Goal: Information Seeking & Learning: Check status

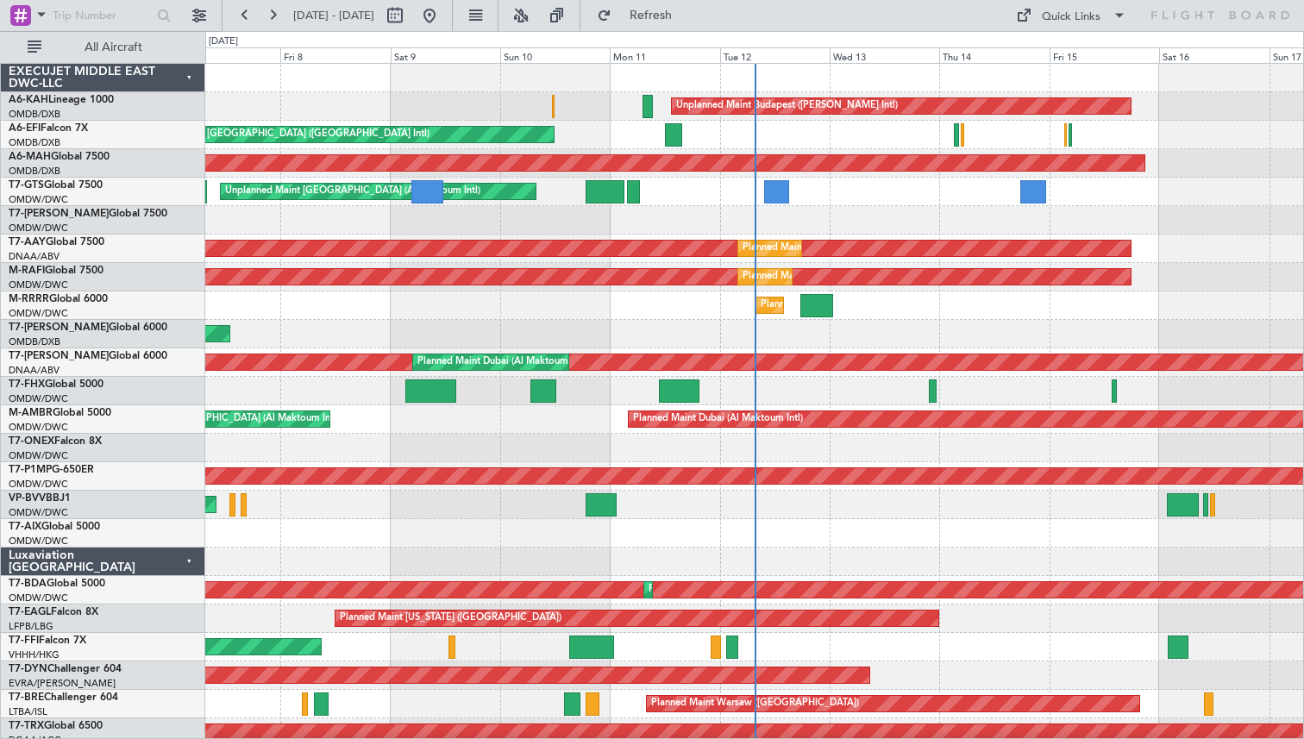
click at [453, 316] on div "Planned Maint Southend" at bounding box center [754, 305] width 1098 height 28
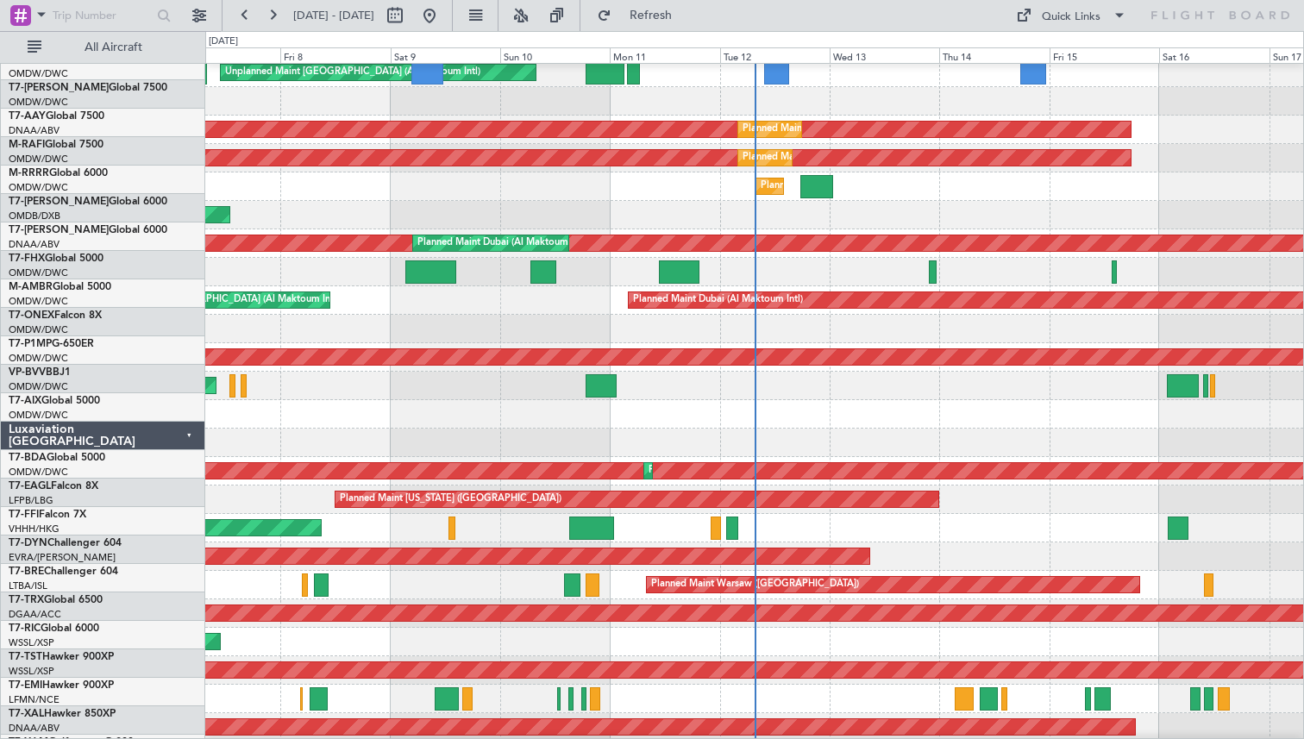
scroll to position [153, 0]
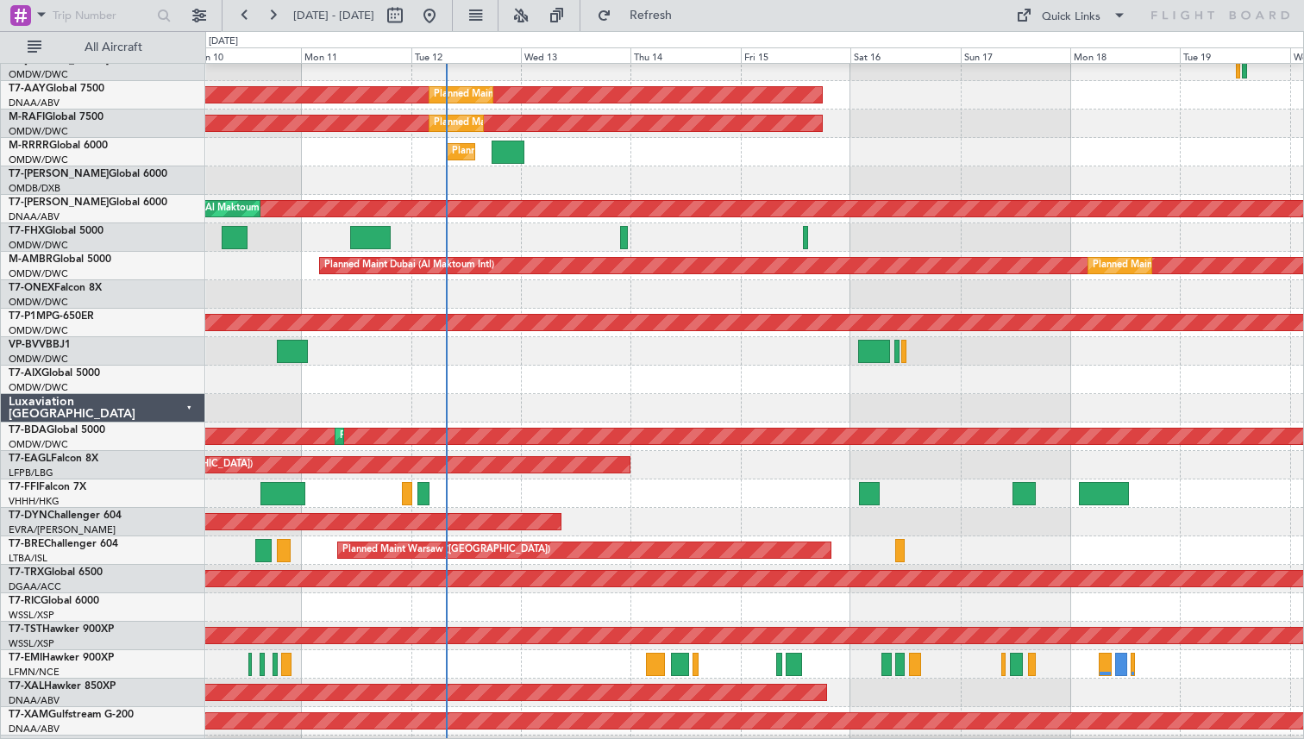
click at [757, 673] on div at bounding box center [754, 664] width 1098 height 28
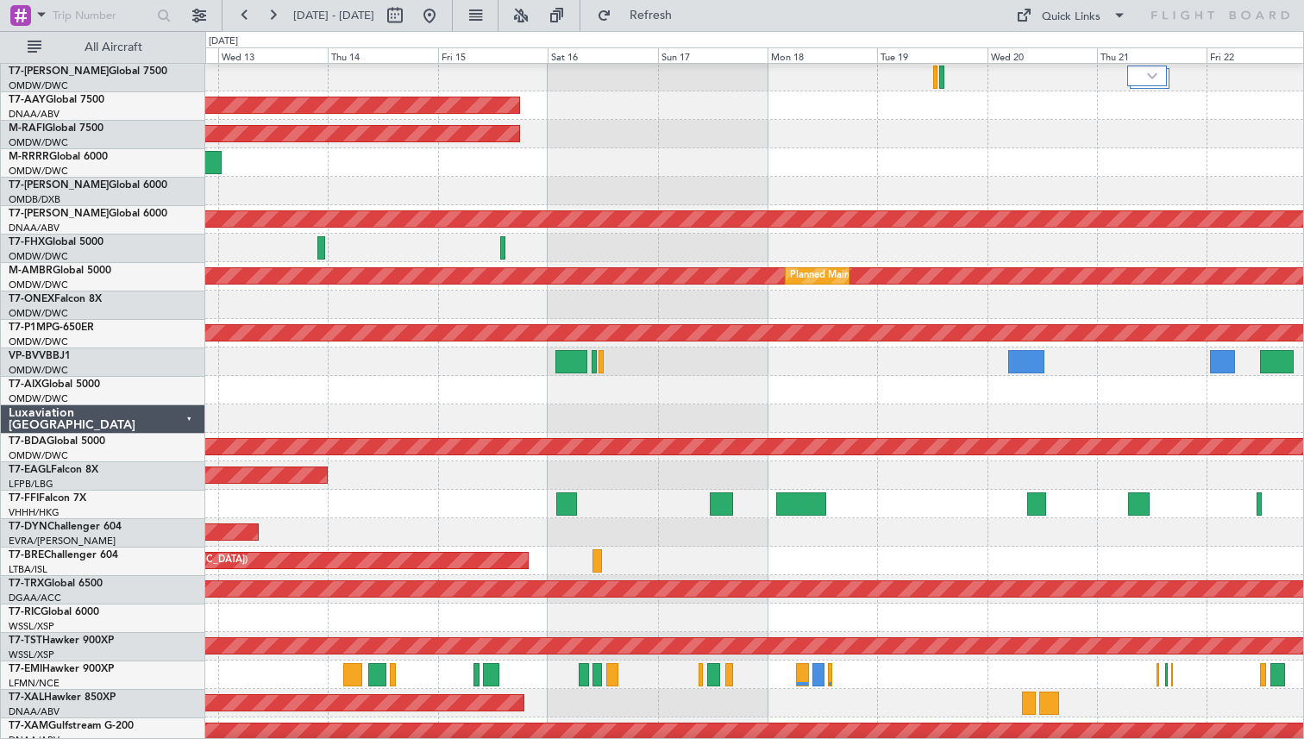
scroll to position [143, 0]
click at [823, 689] on div "Planned Maint [PERSON_NAME]" at bounding box center [754, 703] width 1098 height 28
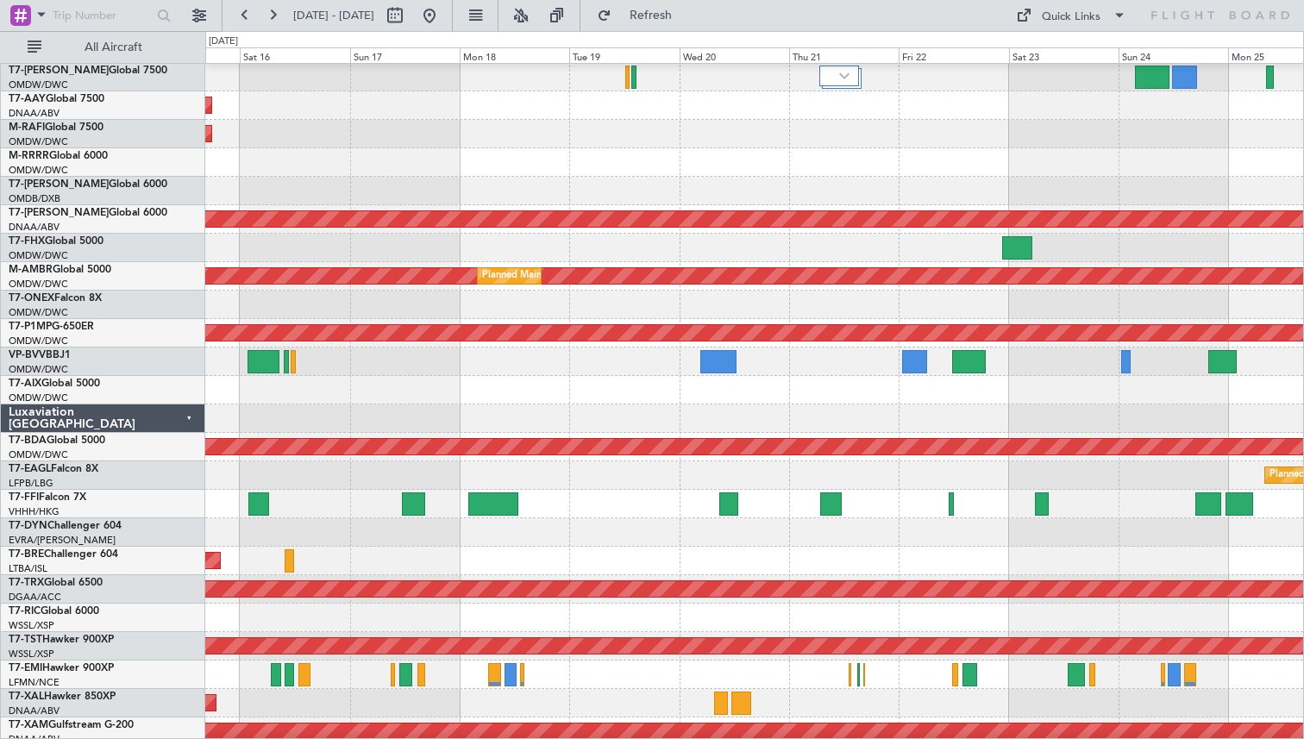
click at [836, 700] on div "Planned Maint [PERSON_NAME]" at bounding box center [754, 703] width 1098 height 28
